Goal: Transaction & Acquisition: Purchase product/service

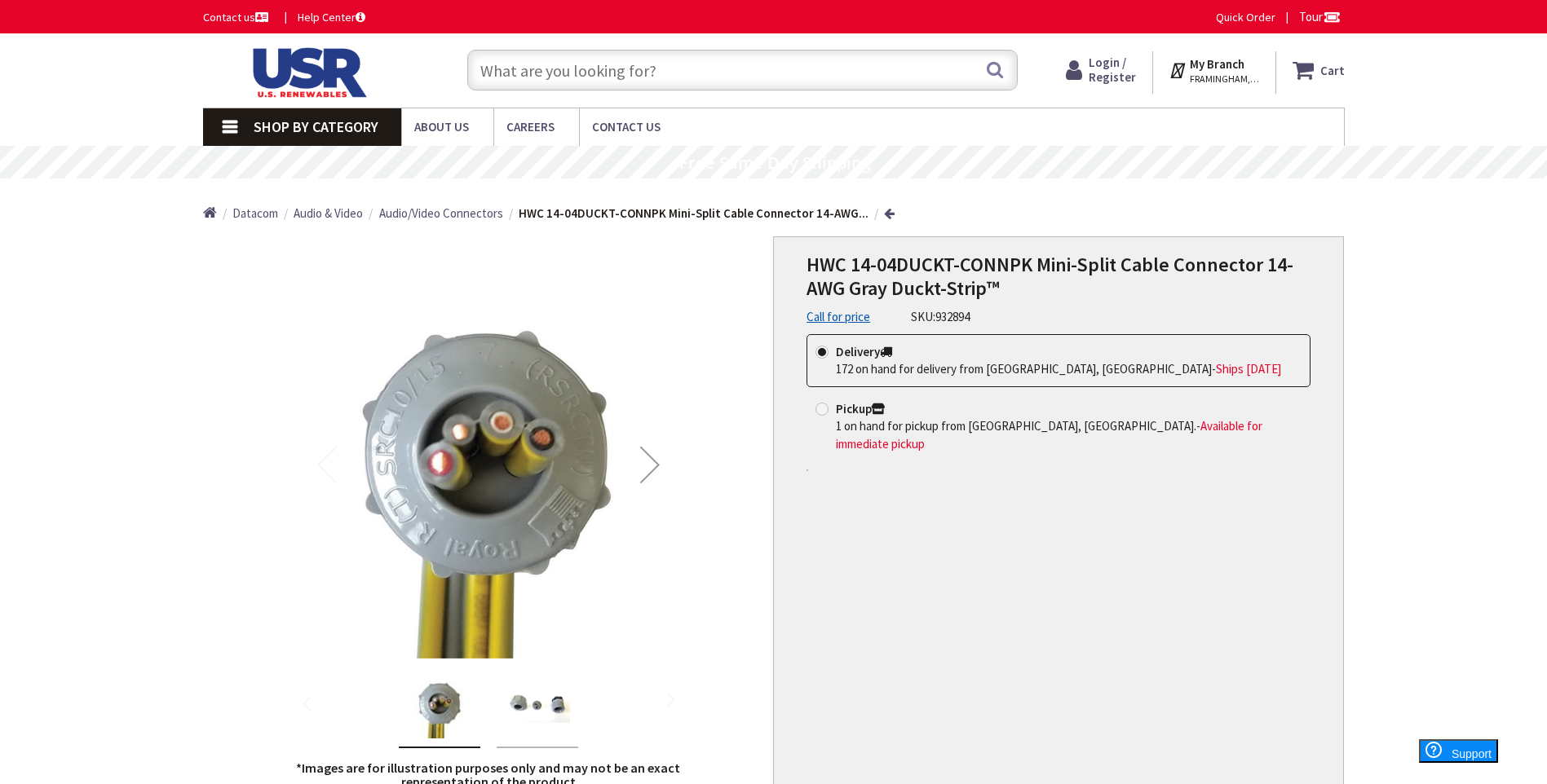
drag, startPoint x: 985, startPoint y: 316, endPoint x: 935, endPoint y: 319, distance: 50.1
click at [935, 319] on div "HWC 14-04DUCKT-CONNPK Mini-Split Cable Connector 14-AWG Gray Duckt-Strip™ Call …" at bounding box center [1058, 289] width 504 height 72
drag, startPoint x: 935, startPoint y: 319, endPoint x: 944, endPoint y: 318, distance: 9.1
copy div "932894"
click at [1098, 68] on span "Login / Register" at bounding box center [1112, 69] width 47 height 30
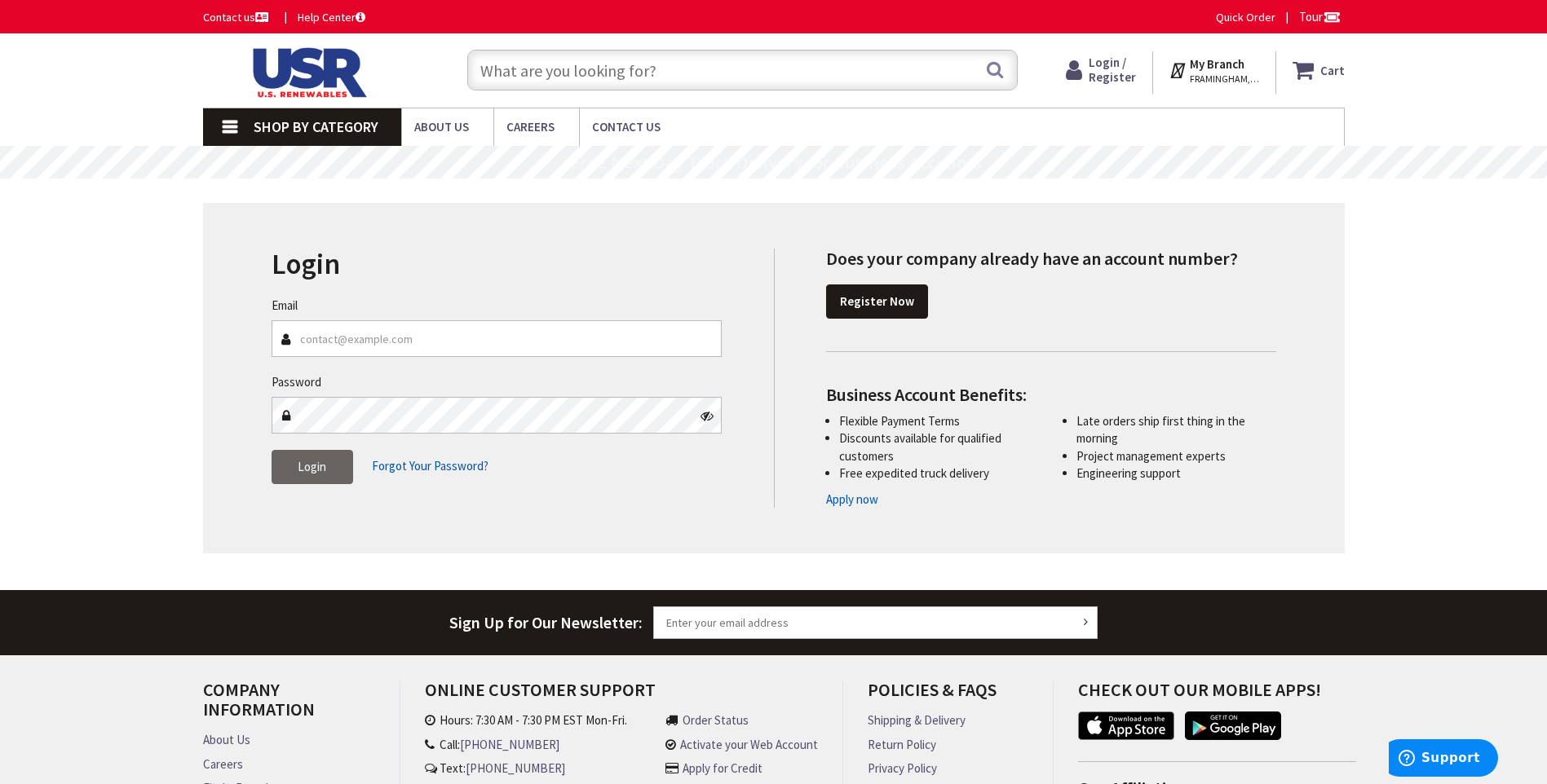
click at [1234, 17] on link "Quick Order" at bounding box center [1245, 17] width 60 height 17
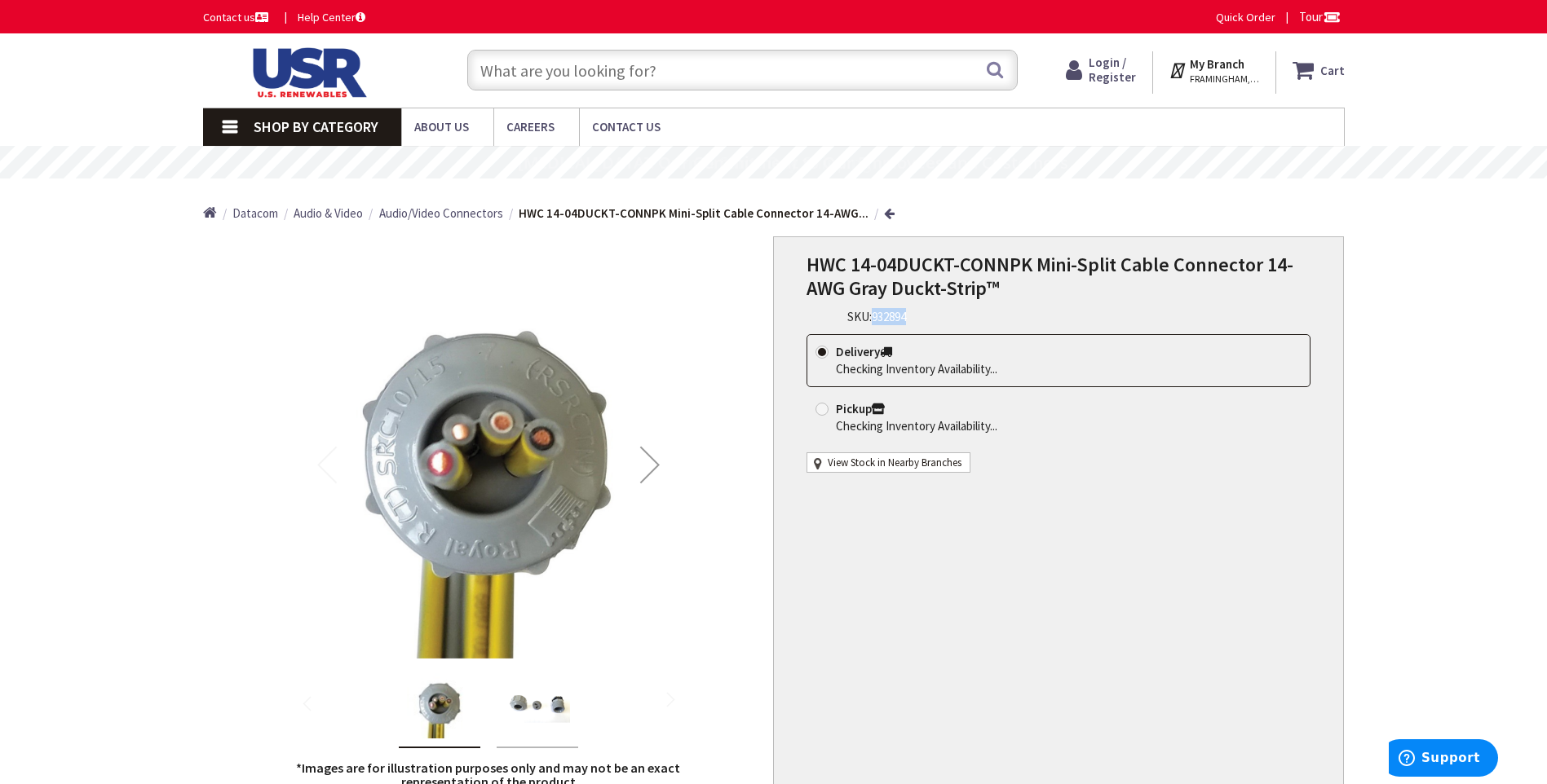
drag, startPoint x: 920, startPoint y: 313, endPoint x: 876, endPoint y: 325, distance: 45.6
click at [876, 325] on div "HWC 14-04DUCKT-CONNPK Mini-Split Cable Connector 14-AWG Gray Duckt-Strip™ SKU: …" at bounding box center [1058, 289] width 504 height 72
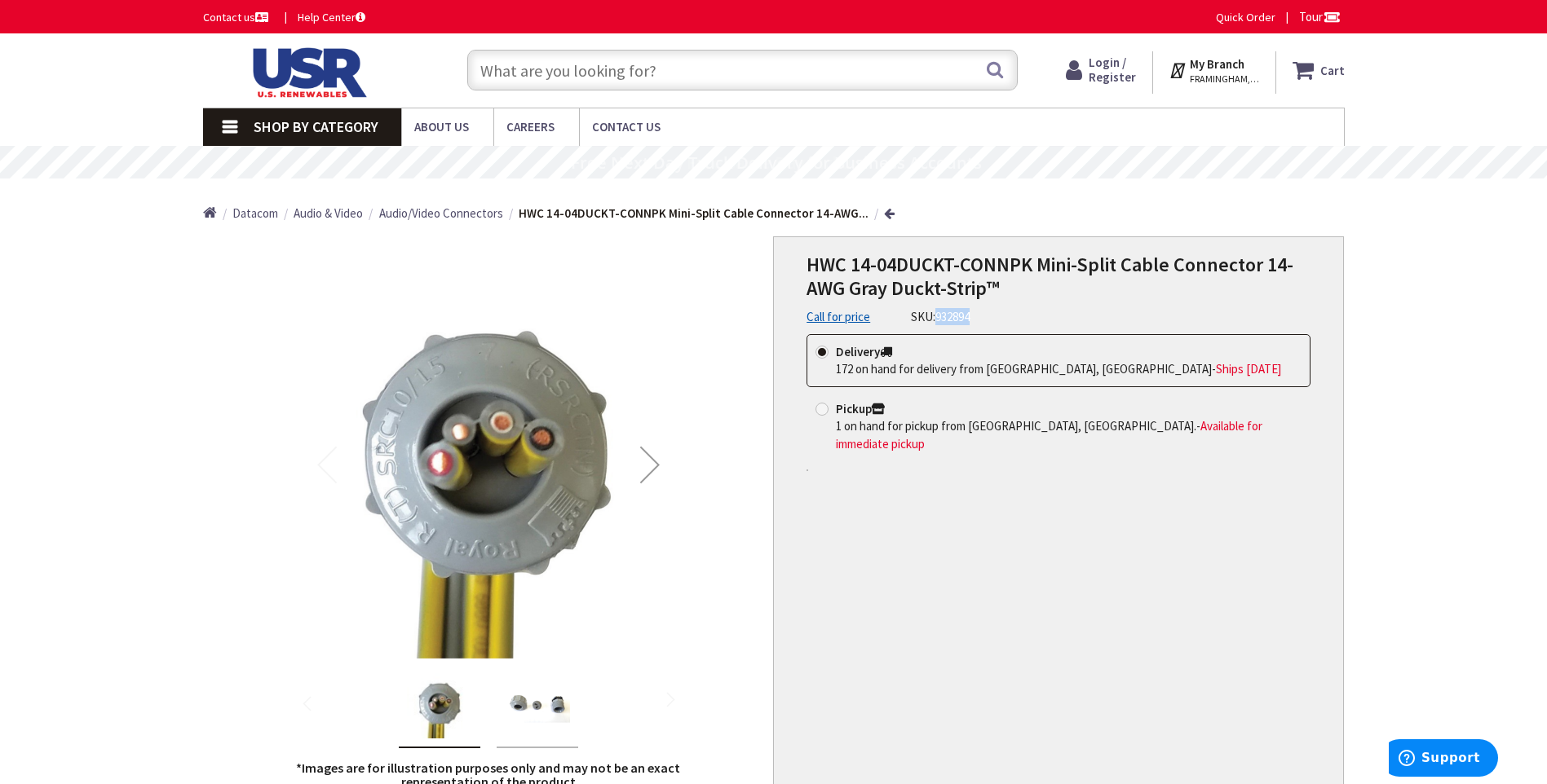
copy span "932894"
click at [1246, 16] on link "Quick Order" at bounding box center [1245, 17] width 60 height 17
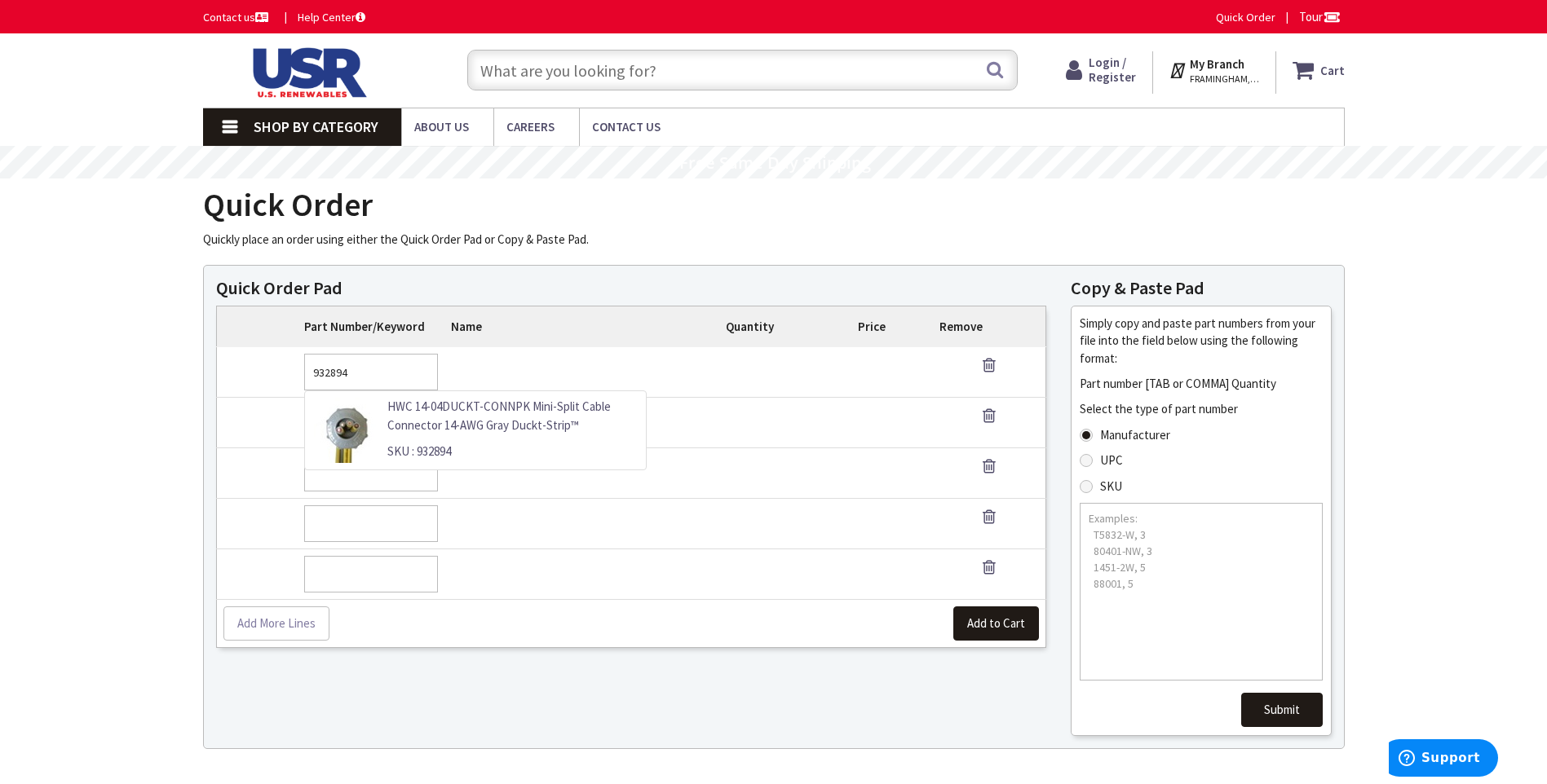
type input "932894"
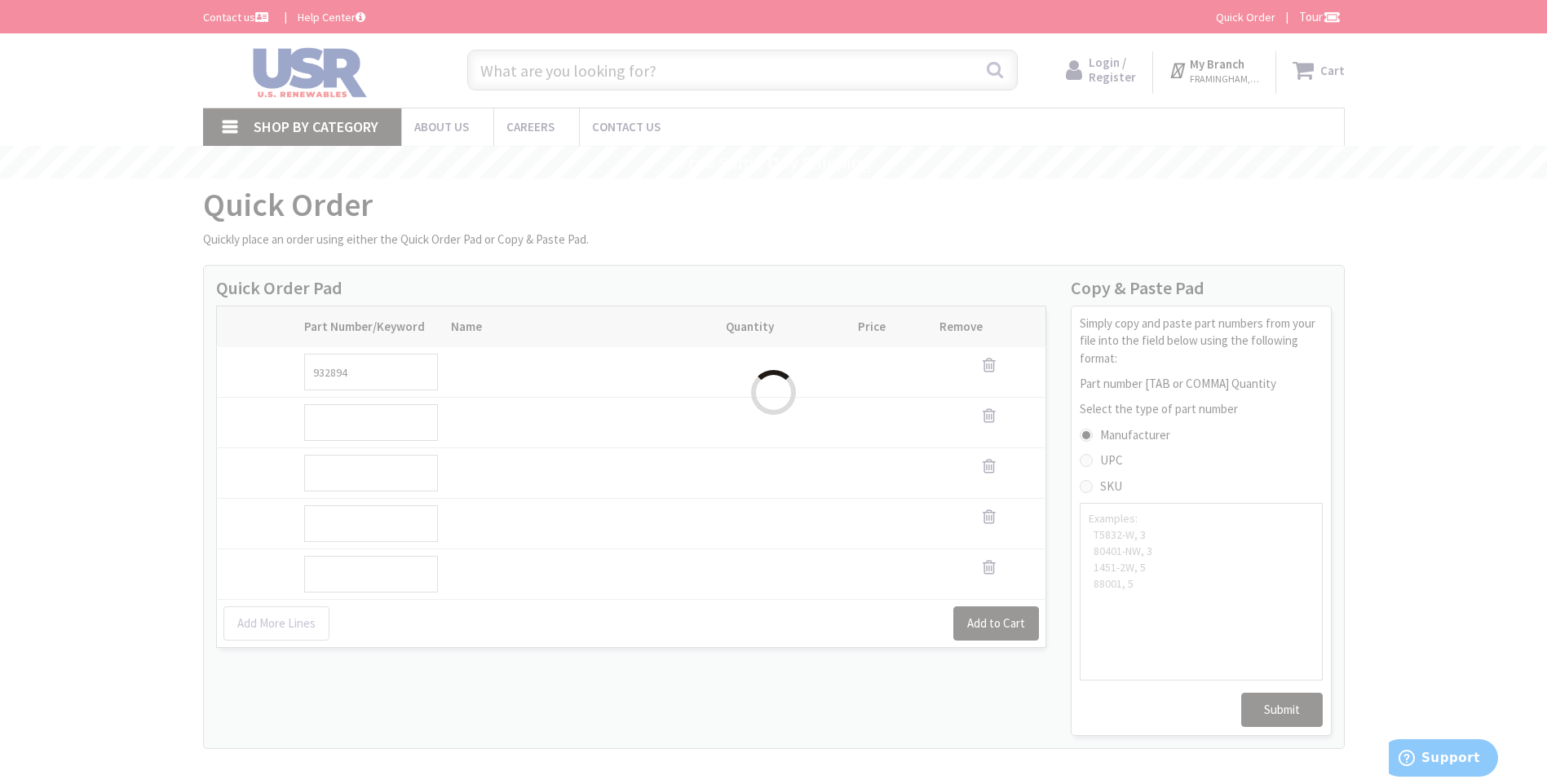
click at [727, 374] on body "Please wait... Login to Your Account My Branch : FRAMINGHAM, MA Change Shop By …" at bounding box center [774, 569] width 1547 height 1139
